Goal: Task Accomplishment & Management: Use online tool/utility

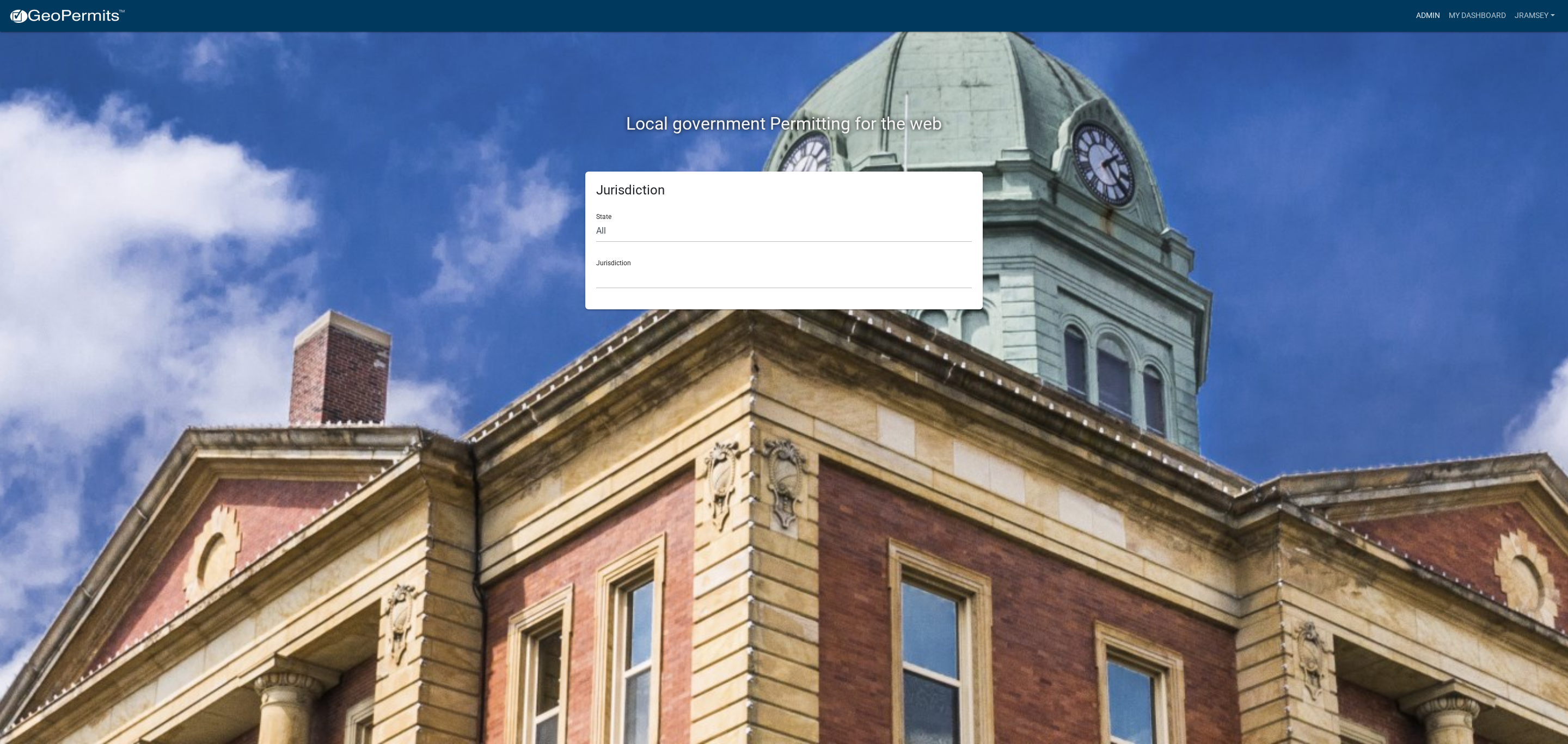
click at [1427, 18] on link "Admin" at bounding box center [1428, 16] width 33 height 21
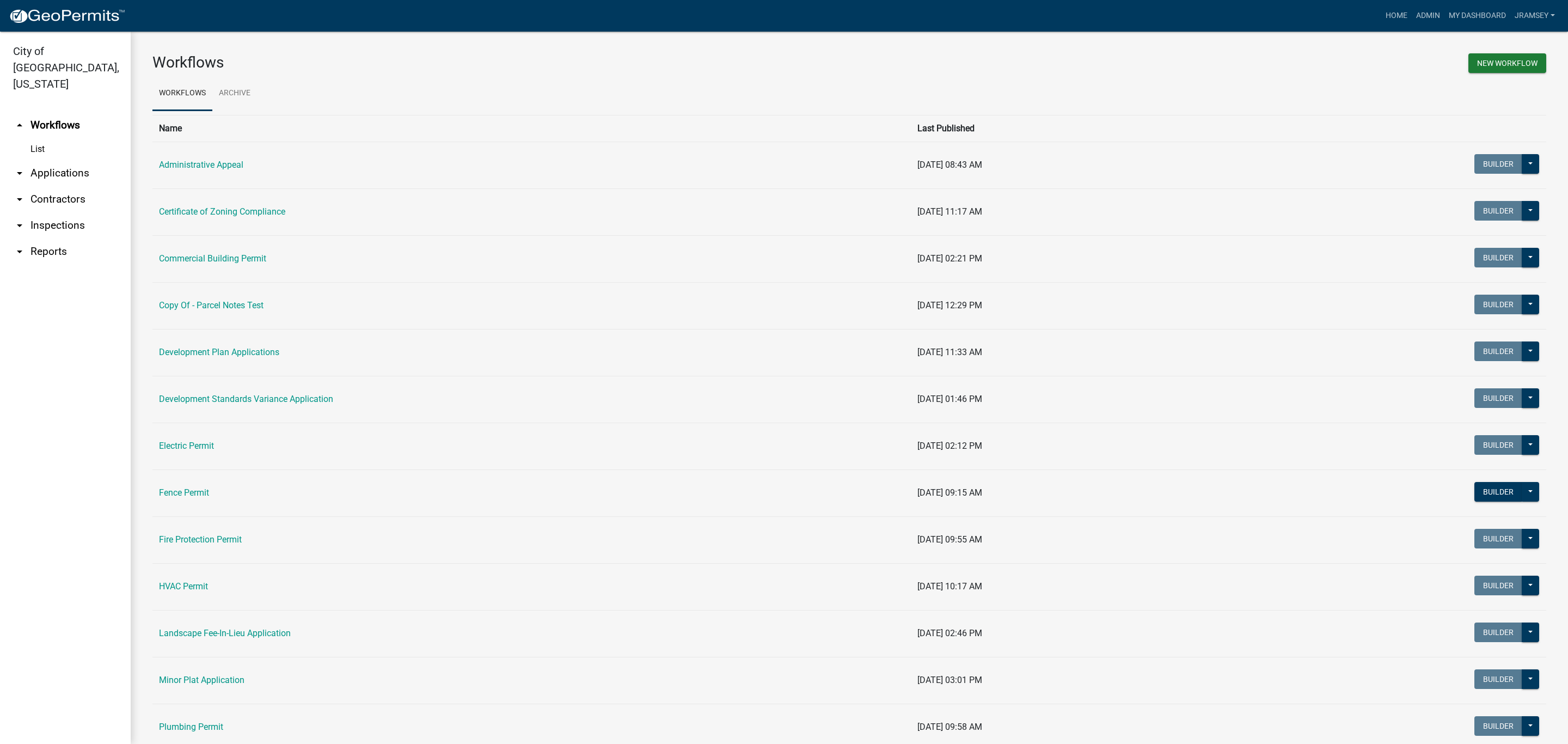
click at [67, 212] on link "arrow_drop_down Inspections" at bounding box center [65, 225] width 130 height 26
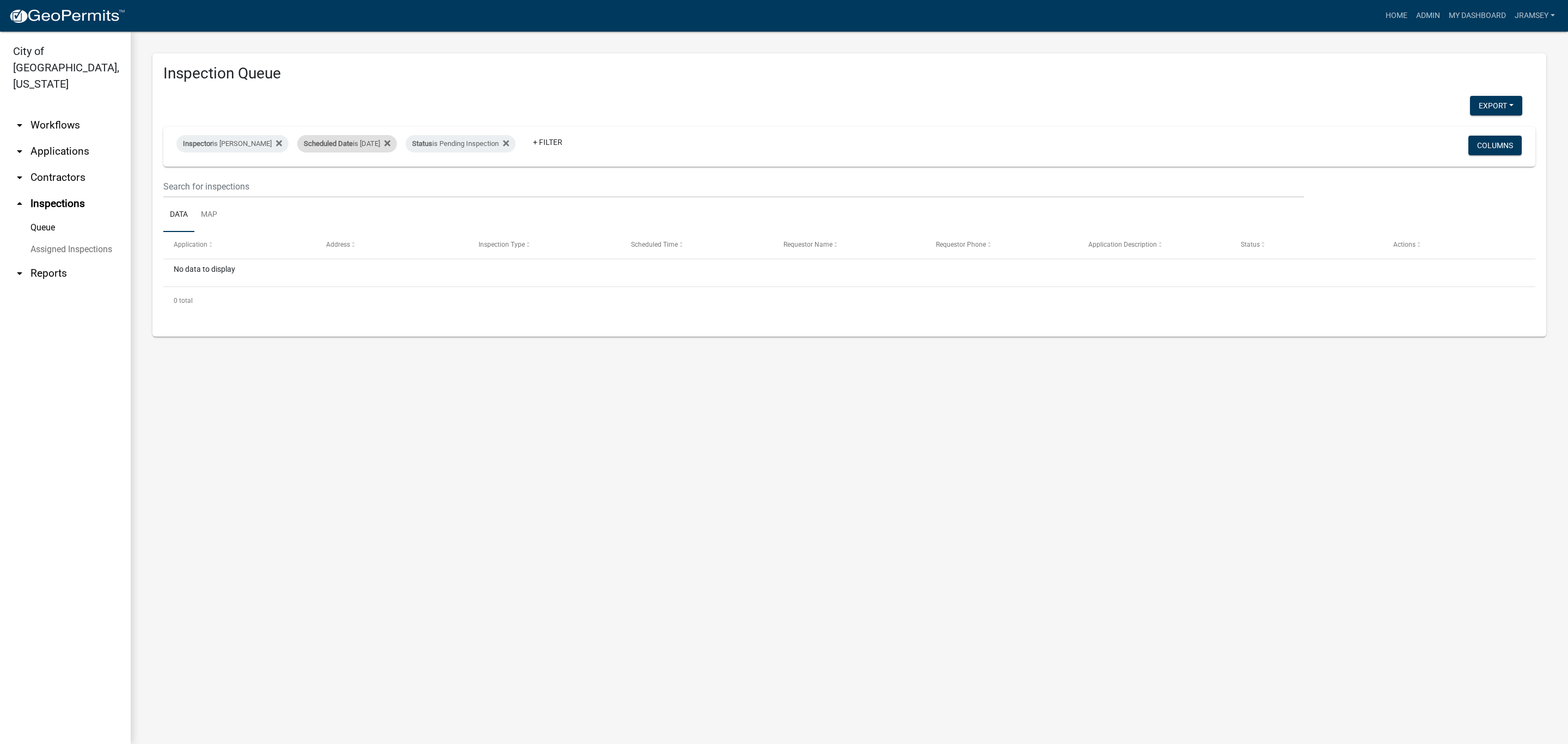
click at [371, 144] on div "Scheduled Date is [DATE]" at bounding box center [347, 143] width 100 height 17
click at [386, 185] on input "[DATE]" at bounding box center [357, 185] width 76 height 22
type input "[DATE]"
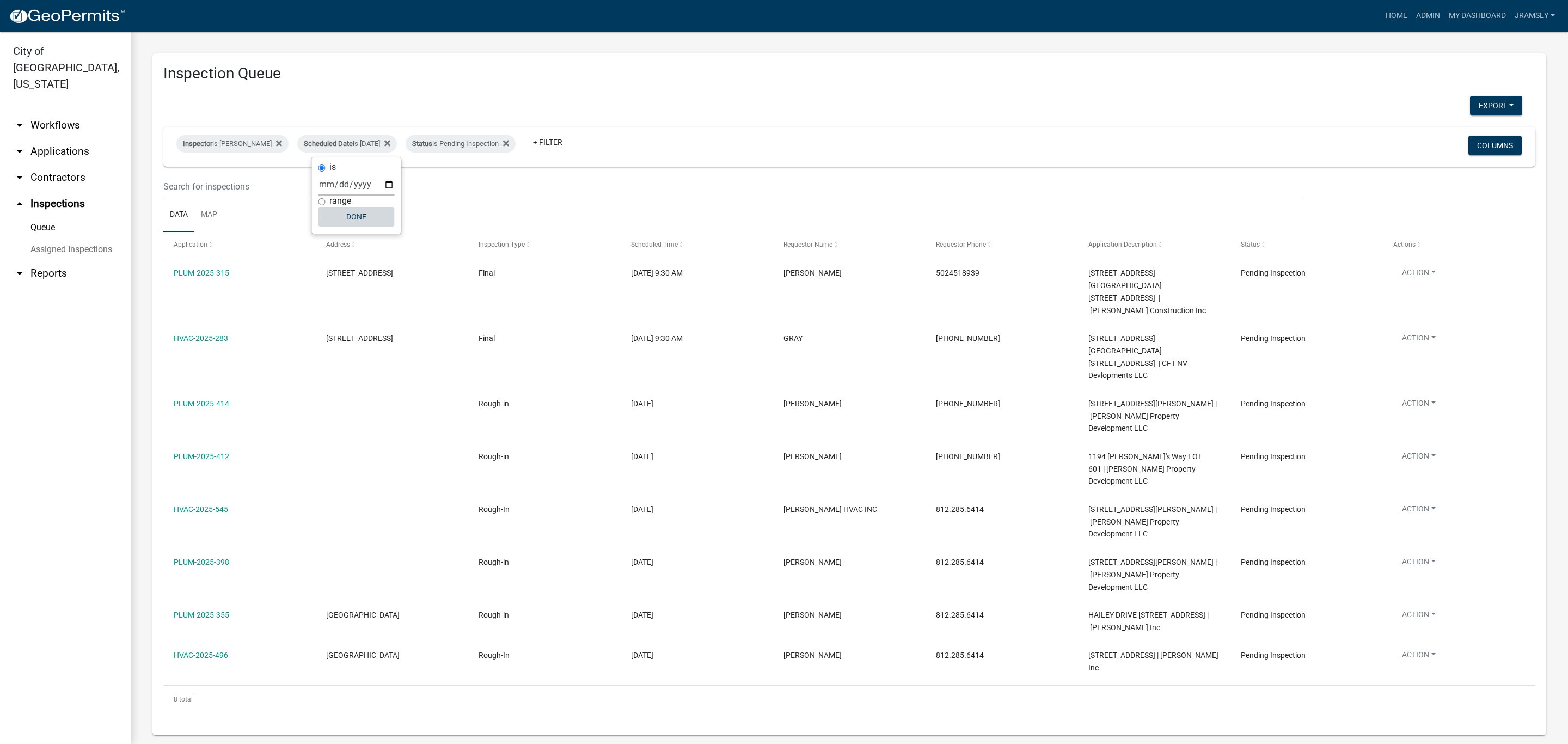
click at [365, 220] on button "Done" at bounding box center [357, 217] width 76 height 19
click at [242, 147] on div "Inspector is [PERSON_NAME]" at bounding box center [232, 143] width 112 height 17
click at [217, 189] on select "Select an option None [PERSON_NAME] [PERSON_NAME] [PERSON_NAME] [PERSON_NAME] […" at bounding box center [232, 196] width 109 height 22
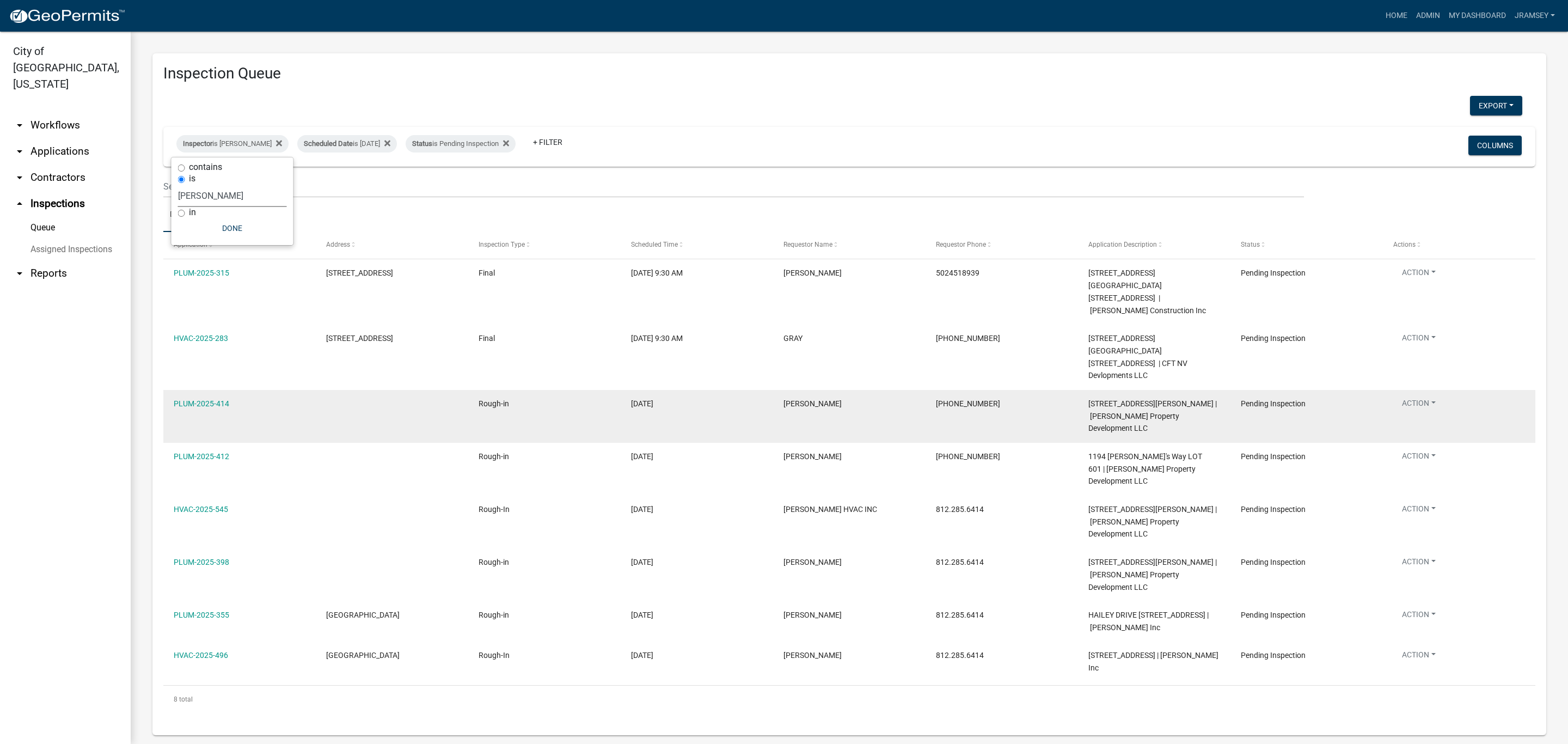
click at [178, 185] on select "Select an option None [PERSON_NAME] [PERSON_NAME] [PERSON_NAME] [PERSON_NAME] […" at bounding box center [232, 196] width 109 height 22
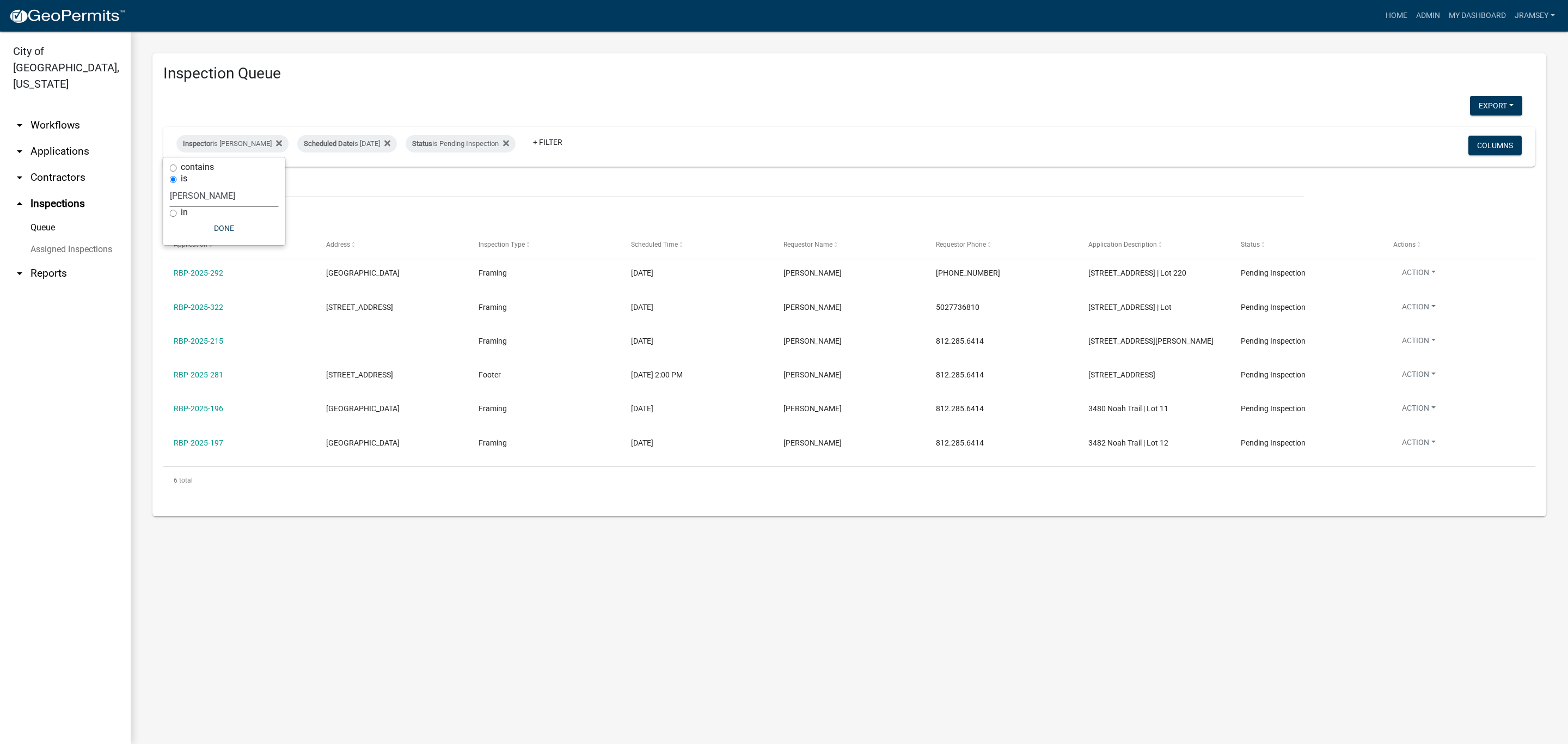
click at [206, 197] on select "Select an option None [PERSON_NAME] [PERSON_NAME] [PERSON_NAME] [PERSON_NAME] […" at bounding box center [224, 196] width 109 height 22
click at [172, 185] on select "Select an option None [PERSON_NAME] [PERSON_NAME] [PERSON_NAME] [PERSON_NAME] […" at bounding box center [224, 196] width 109 height 22
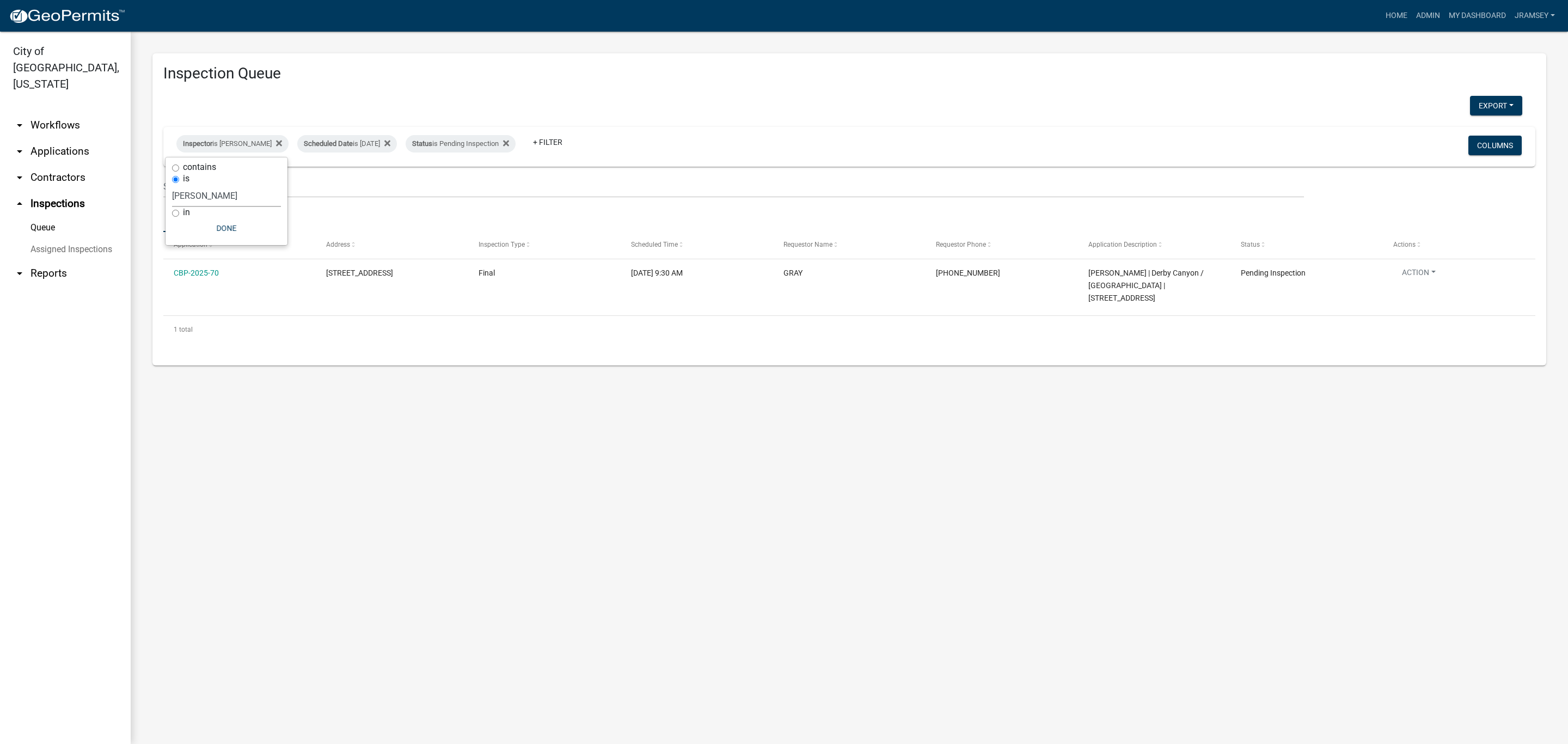
click at [206, 191] on select "Select an option None [PERSON_NAME] [PERSON_NAME] [PERSON_NAME] [PERSON_NAME] […" at bounding box center [226, 196] width 109 height 22
click at [176, 185] on select "Select an option None [PERSON_NAME] [PERSON_NAME] [PERSON_NAME] [PERSON_NAME] […" at bounding box center [226, 196] width 109 height 22
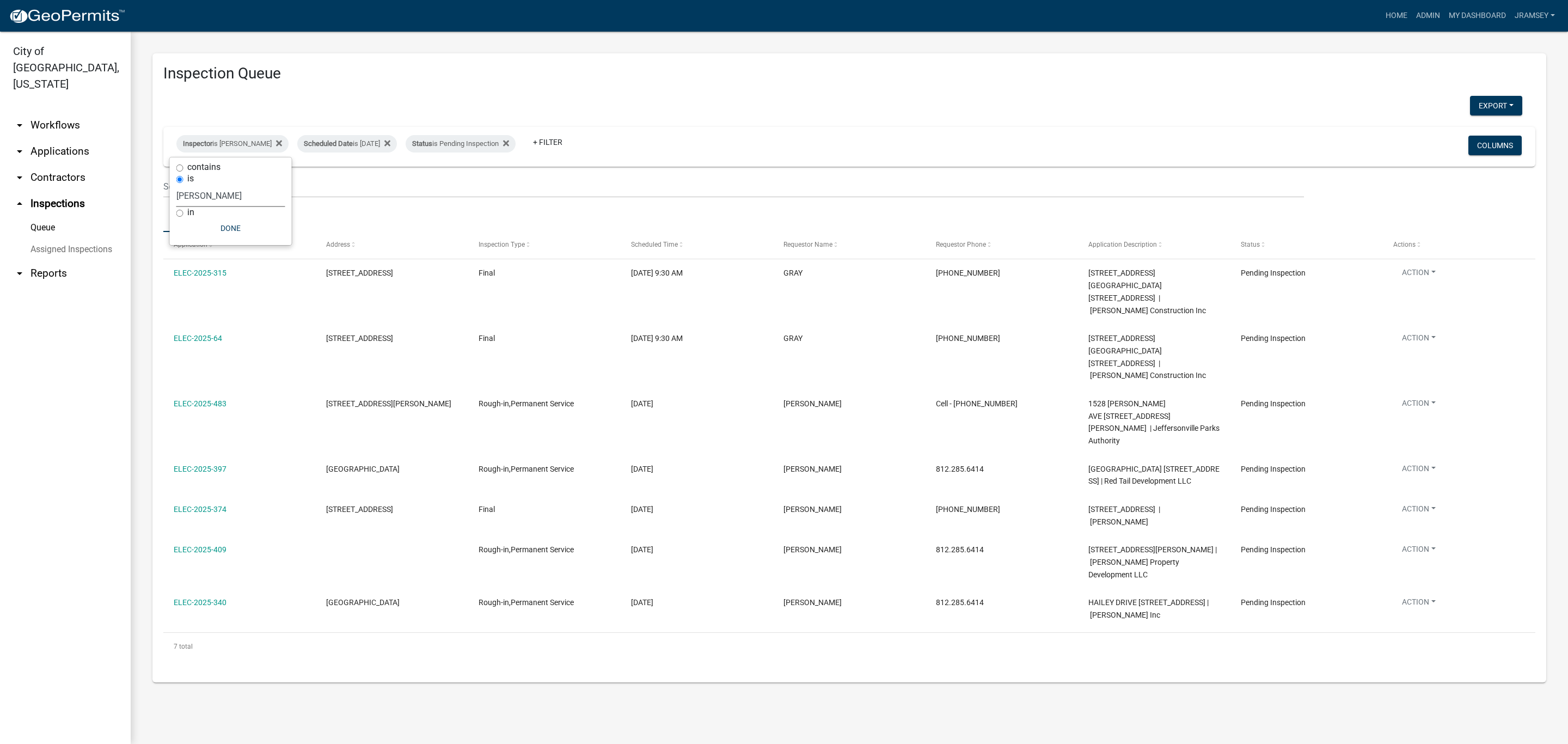
click at [216, 201] on select "Select an option None [PERSON_NAME] [PERSON_NAME] [PERSON_NAME] [PERSON_NAME] […" at bounding box center [231, 196] width 109 height 22
select select "13c97fbc-c819-4cee-844a-0db3d3c4db95"
click at [178, 185] on select "Select an option None [PERSON_NAME] [PERSON_NAME] [PERSON_NAME] [PERSON_NAME] […" at bounding box center [231, 196] width 109 height 22
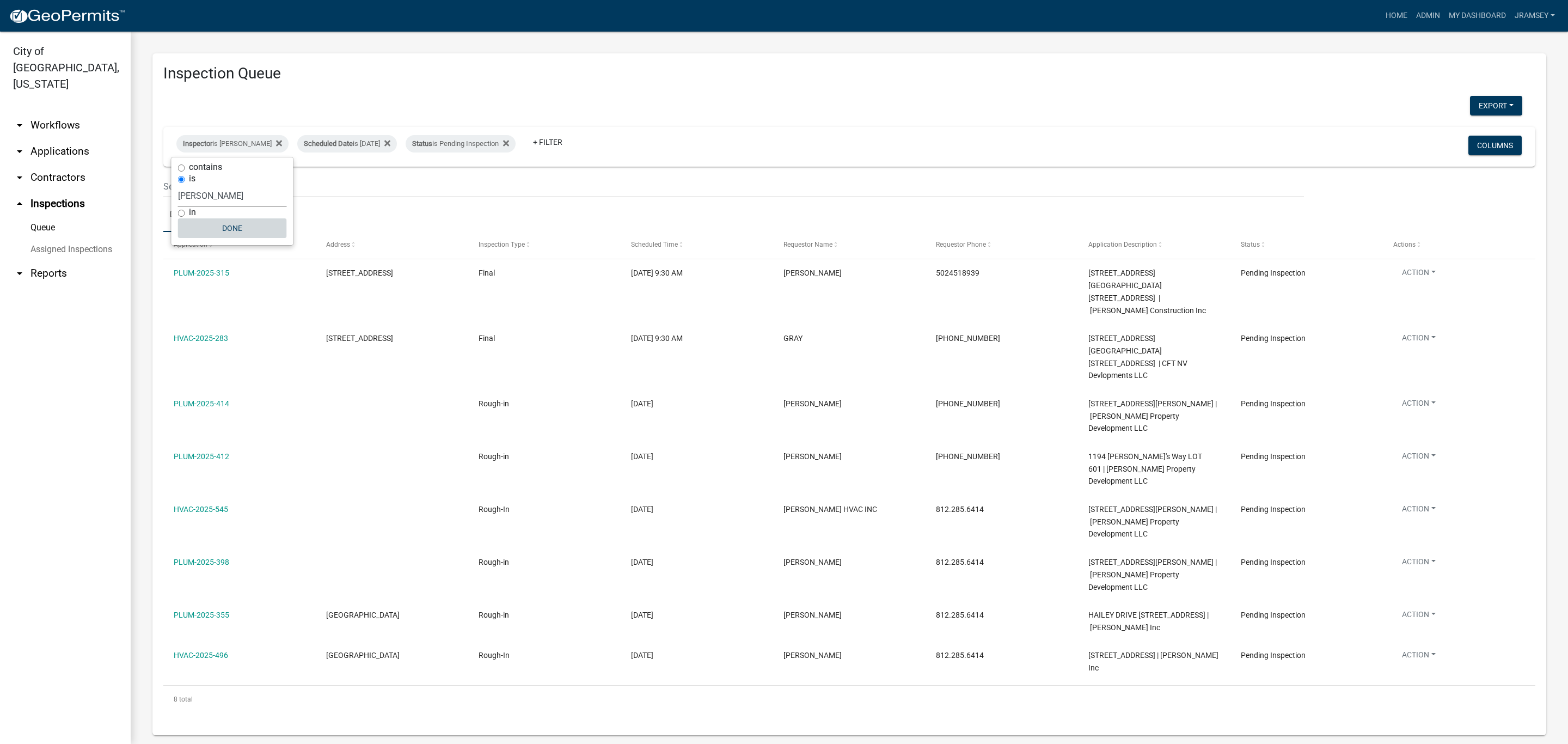
click at [232, 223] on button "Done" at bounding box center [232, 228] width 109 height 19
